Goal: Information Seeking & Learning: Learn about a topic

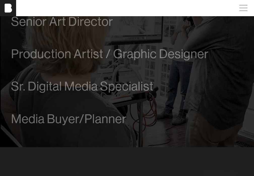
scroll to position [302, 0]
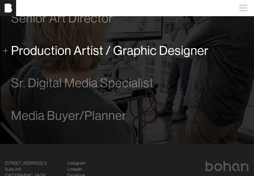
click at [44, 55] on span "Production Artist / Graphic Designer" at bounding box center [110, 50] width 198 height 14
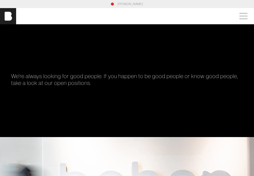
scroll to position [0, 0]
click at [240, 18] on span at bounding box center [243, 16] width 12 height 9
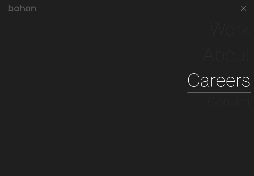
click at [220, 81] on link "Careers" at bounding box center [220, 79] width 64 height 25
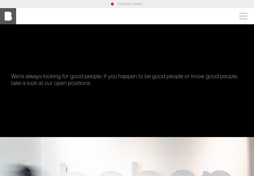
click at [9, 19] on img at bounding box center [8, 16] width 16 height 16
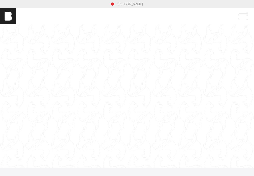
click at [121, 3] on link "[PERSON_NAME]" at bounding box center [130, 4] width 25 height 5
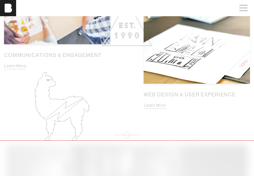
scroll to position [625, 0]
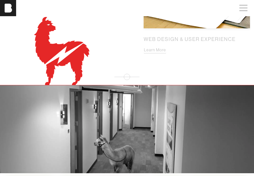
click at [75, 56] on icon at bounding box center [67, 63] width 44 height 41
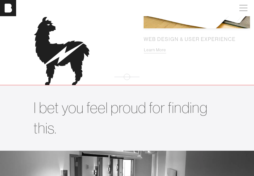
click at [75, 56] on icon at bounding box center [67, 63] width 44 height 41
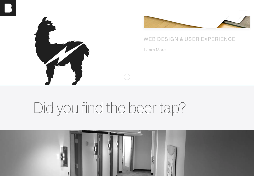
click at [71, 51] on icon at bounding box center [62, 51] width 68 height 68
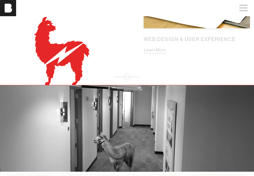
click at [71, 51] on icon at bounding box center [62, 51] width 68 height 68
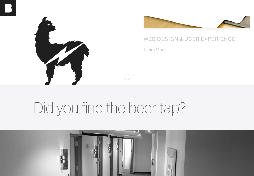
click at [71, 51] on icon at bounding box center [62, 51] width 68 height 68
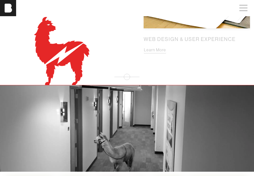
click at [71, 51] on icon at bounding box center [62, 51] width 68 height 68
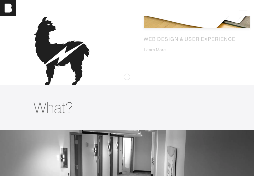
click at [71, 51] on icon at bounding box center [62, 51] width 68 height 68
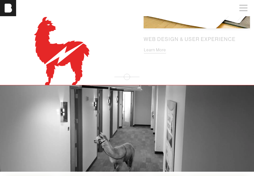
click at [71, 51] on icon at bounding box center [62, 51] width 68 height 68
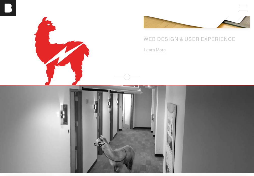
click at [65, 57] on icon at bounding box center [62, 51] width 68 height 68
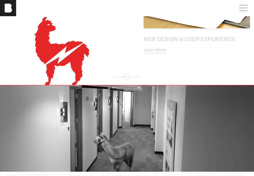
click at [65, 57] on icon at bounding box center [62, 51] width 68 height 68
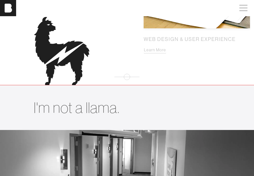
click at [65, 57] on icon at bounding box center [62, 51] width 68 height 68
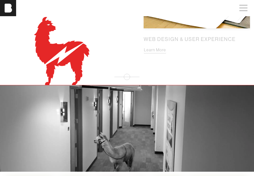
click at [65, 57] on icon at bounding box center [62, 51] width 68 height 68
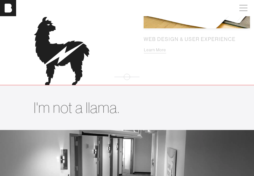
click at [65, 57] on icon at bounding box center [62, 51] width 68 height 68
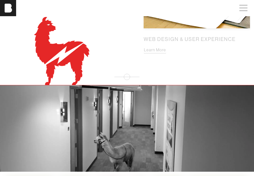
click at [65, 57] on icon at bounding box center [62, 51] width 68 height 68
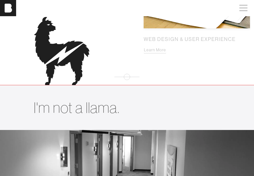
click at [65, 57] on icon at bounding box center [62, 51] width 68 height 68
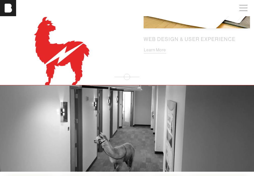
click at [65, 57] on icon at bounding box center [62, 51] width 68 height 68
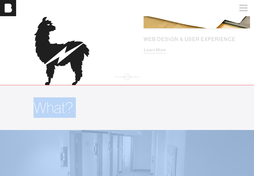
click at [65, 57] on icon at bounding box center [62, 51] width 68 height 68
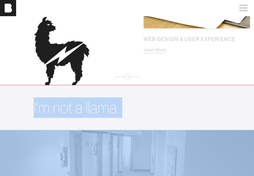
click at [65, 57] on icon at bounding box center [62, 51] width 68 height 68
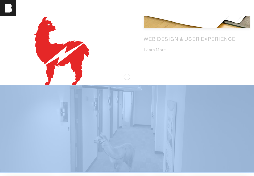
click at [65, 57] on icon at bounding box center [62, 51] width 68 height 68
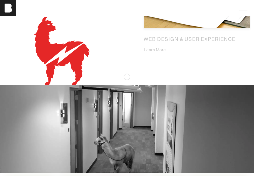
click at [65, 57] on icon at bounding box center [62, 51] width 68 height 68
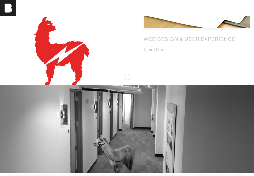
click at [58, 55] on icon at bounding box center [62, 51] width 68 height 68
click at [49, 46] on icon at bounding box center [58, 40] width 49 height 47
click at [36, 40] on icon at bounding box center [58, 40] width 49 height 47
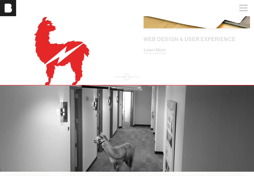
click at [79, 35] on icon at bounding box center [62, 51] width 68 height 68
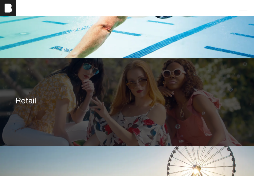
scroll to position [923, 0]
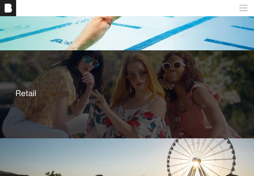
click at [96, 100] on div "Retail" at bounding box center [127, 94] width 230 height 36
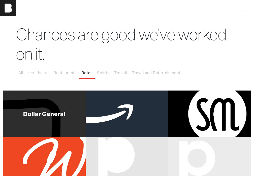
scroll to position [12, 0]
click at [26, 116] on div "Dollar General" at bounding box center [44, 114] width 42 height 6
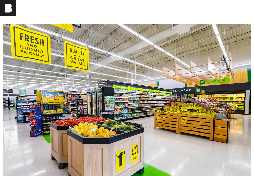
scroll to position [608, 0]
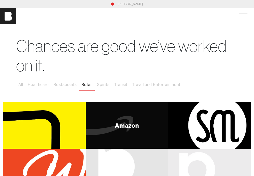
scroll to position [0, 0]
click at [126, 110] on div "Amazon" at bounding box center [127, 125] width 83 height 47
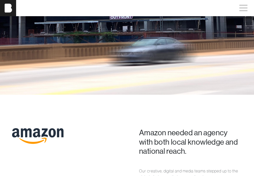
scroll to position [173, 0]
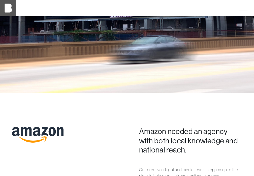
click at [13, 8] on img at bounding box center [8, 8] width 16 height 16
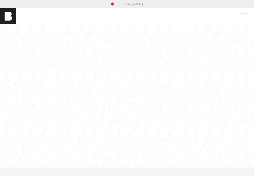
click at [246, 21] on div "[PERSON_NAME]" at bounding box center [127, 16] width 254 height 16
click at [246, 18] on span at bounding box center [243, 16] width 12 height 9
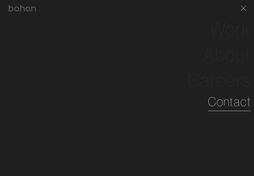
click at [230, 105] on link "Contact" at bounding box center [229, 101] width 43 height 18
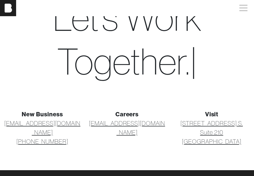
scroll to position [41, 0]
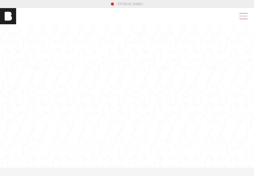
click at [241, 16] on span at bounding box center [243, 16] width 12 height 9
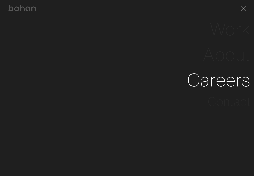
click at [220, 78] on link "Careers" at bounding box center [220, 79] width 64 height 25
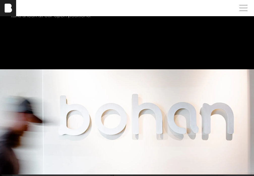
scroll to position [238, 0]
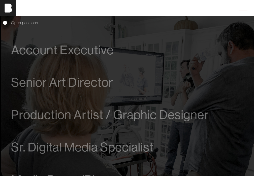
click at [243, 11] on span at bounding box center [243, 8] width 12 height 9
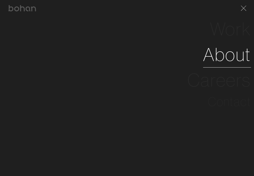
click at [231, 58] on link "About" at bounding box center [227, 54] width 48 height 25
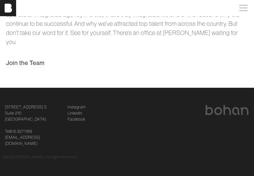
scroll to position [903, 0]
click at [76, 116] on link "LinkedIn" at bounding box center [75, 113] width 15 height 6
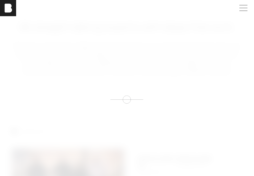
scroll to position [275, 0]
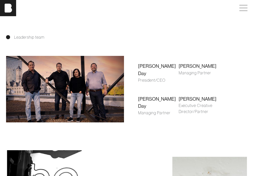
click at [181, 95] on div "[PERSON_NAME]" at bounding box center [199, 98] width 41 height 7
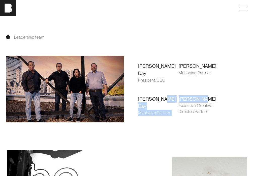
drag, startPoint x: 179, startPoint y: 92, endPoint x: 211, endPoint y: 92, distance: 32.3
click at [211, 92] on div "[PERSON_NAME] Day President/CEO [PERSON_NAME] Managing Partner [PERSON_NAME] Ma…" at bounding box center [178, 89] width 97 height 82
click at [211, 95] on div "[PERSON_NAME]" at bounding box center [199, 98] width 41 height 7
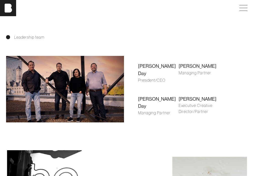
click at [200, 95] on div "[PERSON_NAME]" at bounding box center [199, 98] width 41 height 7
copy div "[PERSON_NAME]"
